Goal: Information Seeking & Learning: Learn about a topic

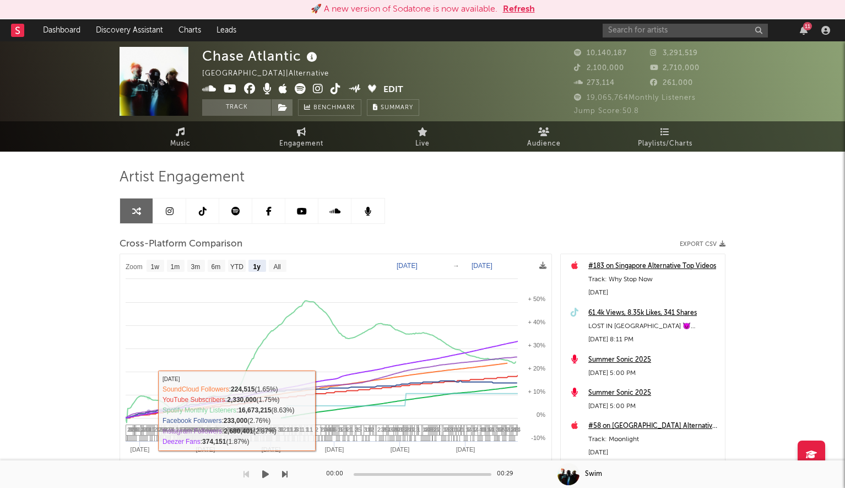
select select "1y"
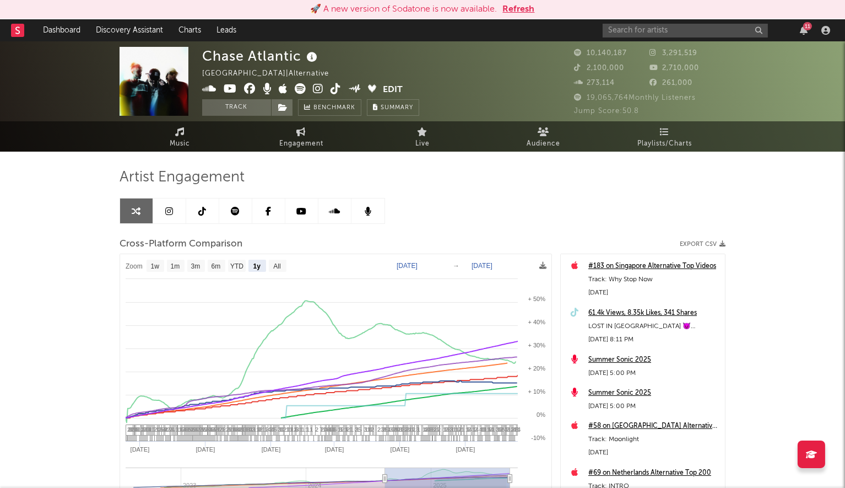
click at [516, 8] on button "Refresh" at bounding box center [519, 9] width 32 height 13
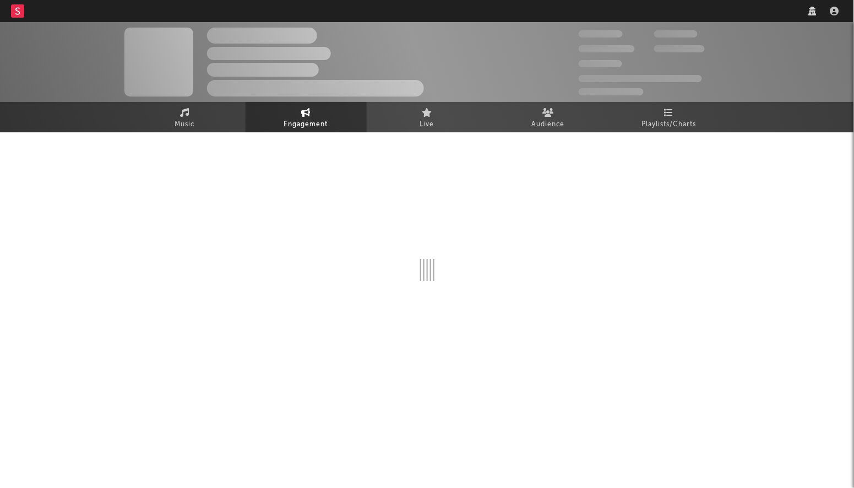
select select "1w"
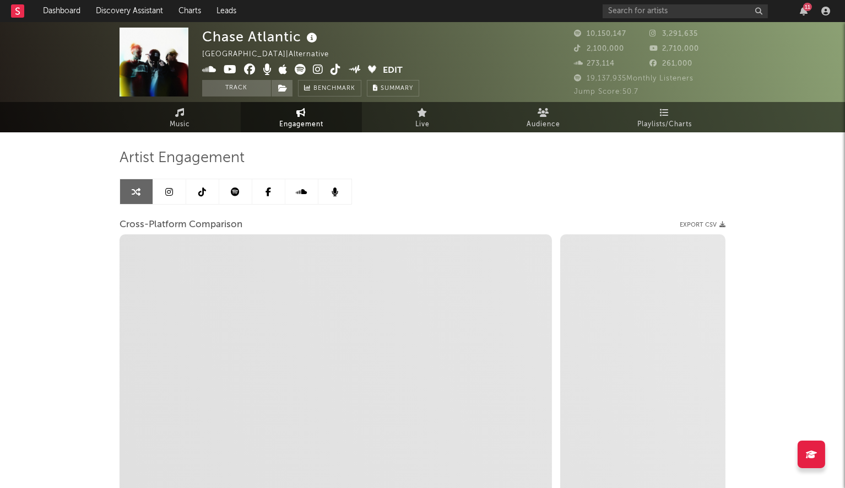
click at [803, 8] on div "11" at bounding box center [807, 7] width 9 height 8
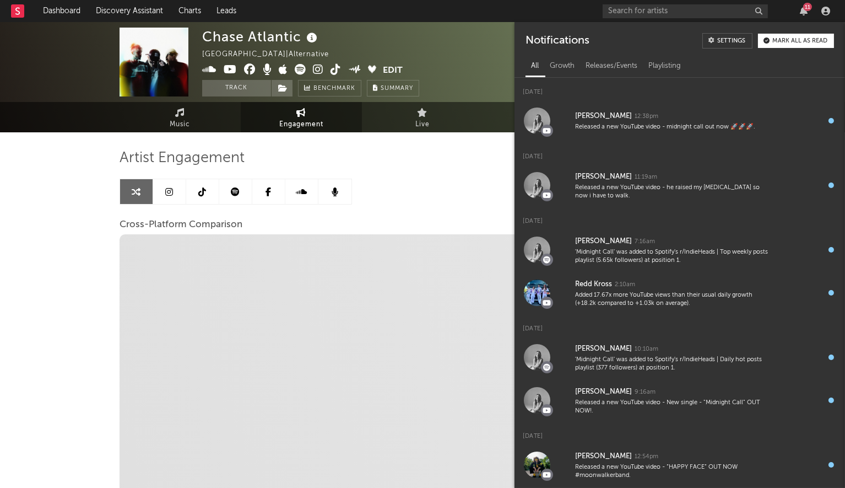
select select "1m"
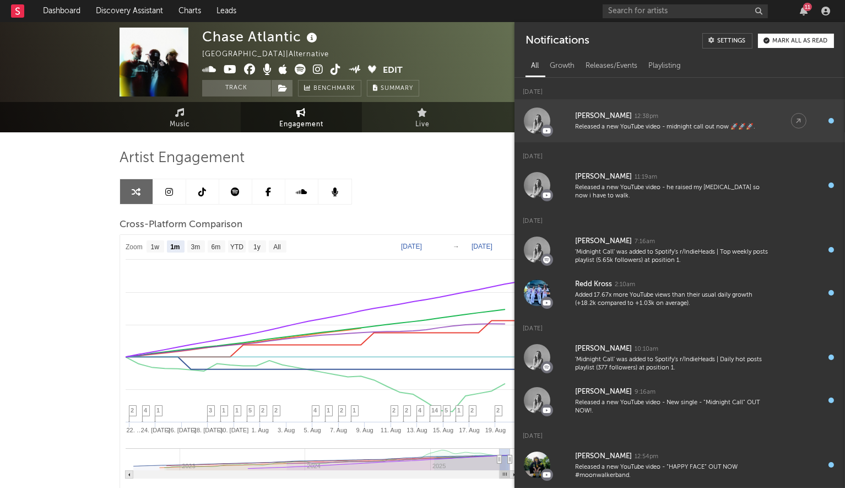
click at [700, 127] on div "Released a new YouTube video - midnight call out now 🚀🚀🚀." at bounding box center [672, 127] width 194 height 8
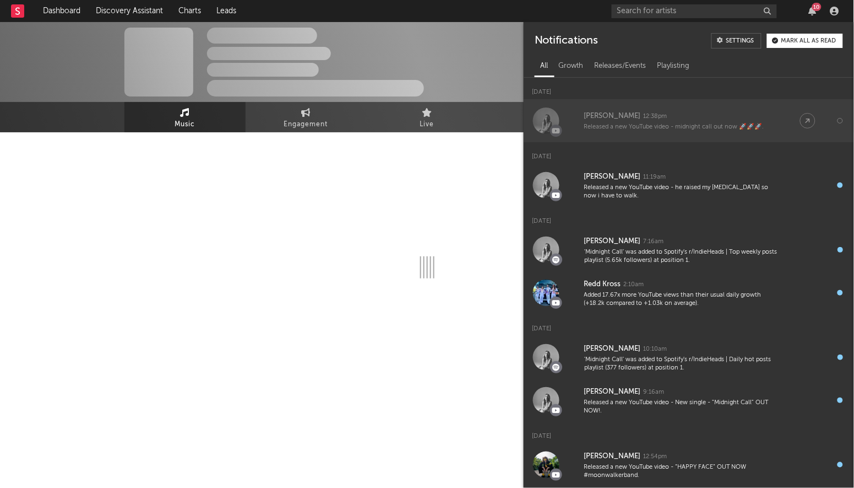
select select "1w"
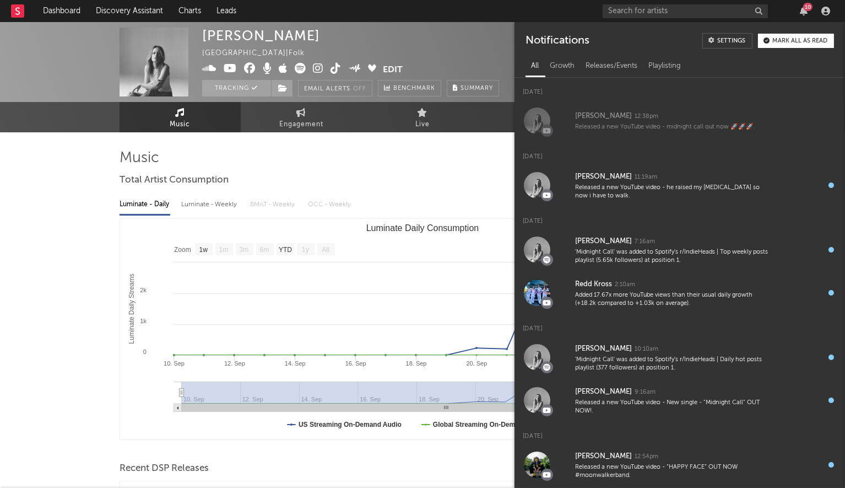
click at [810, 4] on div "10" at bounding box center [807, 7] width 9 height 8
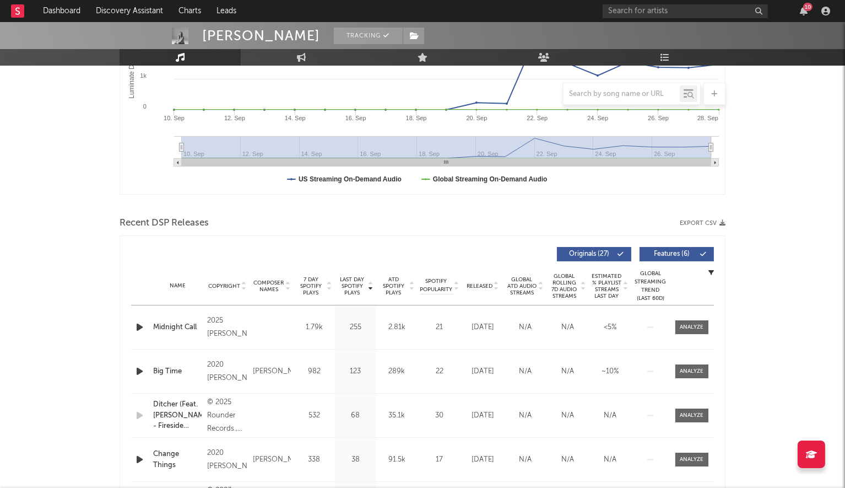
scroll to position [266, 0]
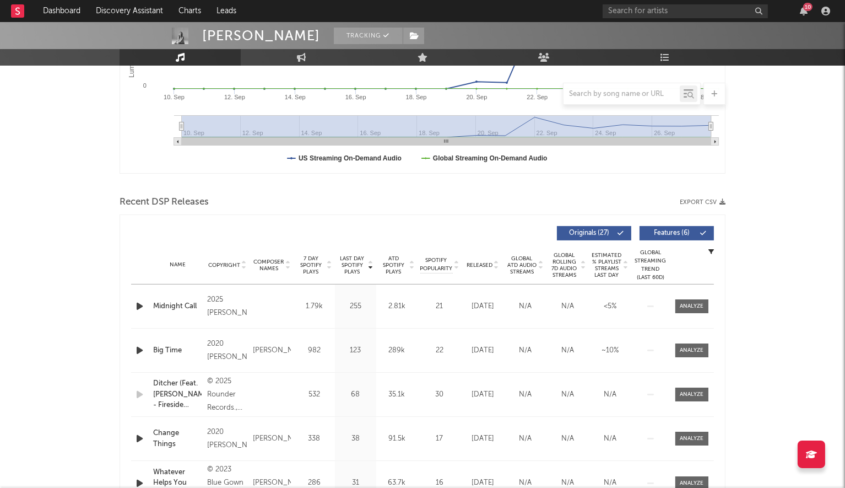
click at [136, 304] on icon "button" at bounding box center [140, 306] width 12 height 14
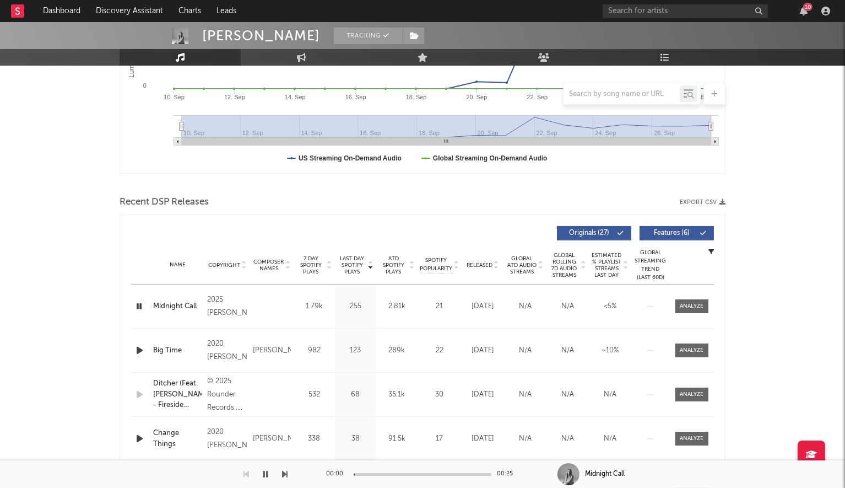
click at [136, 304] on icon "button" at bounding box center [139, 306] width 10 height 14
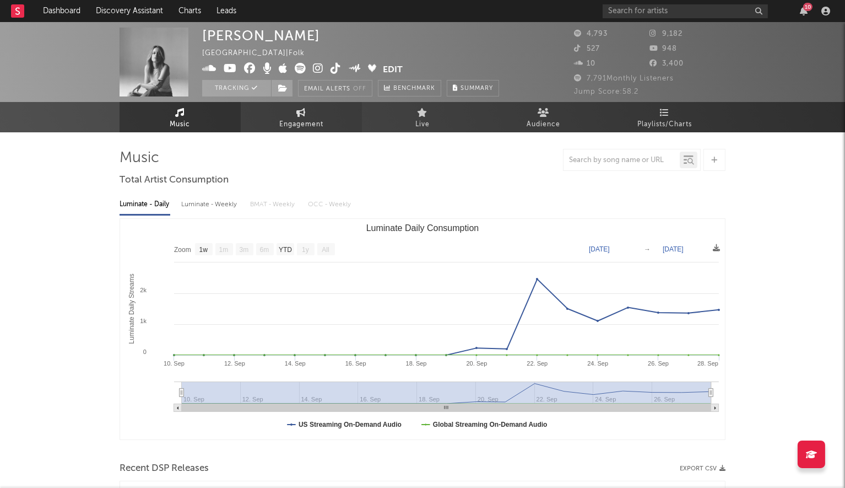
scroll to position [0, 0]
click at [809, 10] on div "10" at bounding box center [807, 7] width 9 height 8
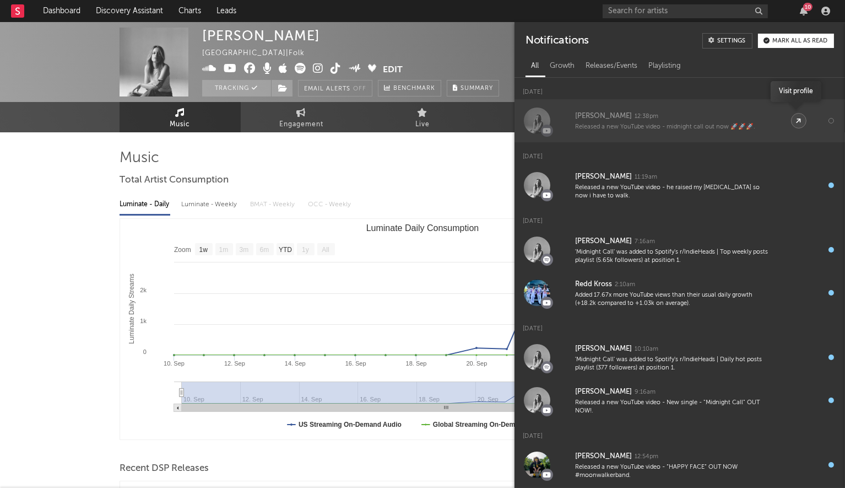
click at [798, 116] on link at bounding box center [798, 120] width 15 height 15
click at [829, 120] on div "button" at bounding box center [832, 121] width 6 height 6
click at [582, 117] on div "[PERSON_NAME]" at bounding box center [603, 116] width 57 height 13
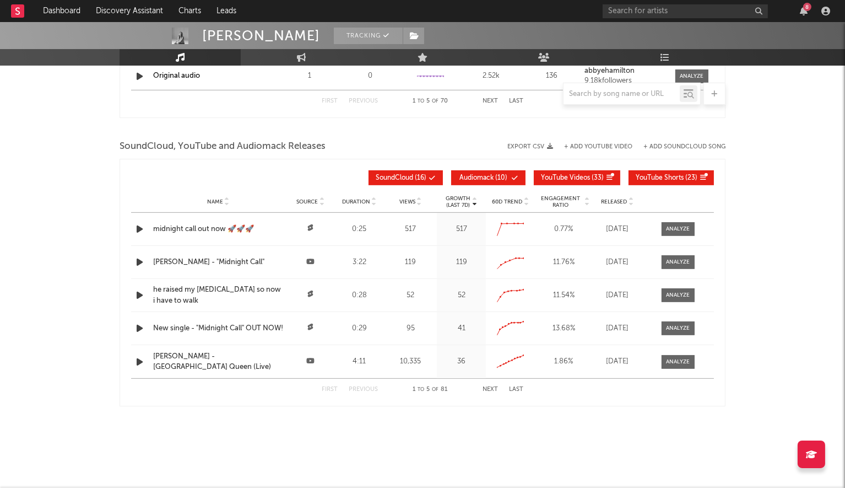
scroll to position [932, 0]
click at [307, 261] on icon at bounding box center [310, 261] width 8 height 7
click at [134, 263] on icon "button" at bounding box center [140, 263] width 12 height 14
